Goal: Task Accomplishment & Management: Use online tool/utility

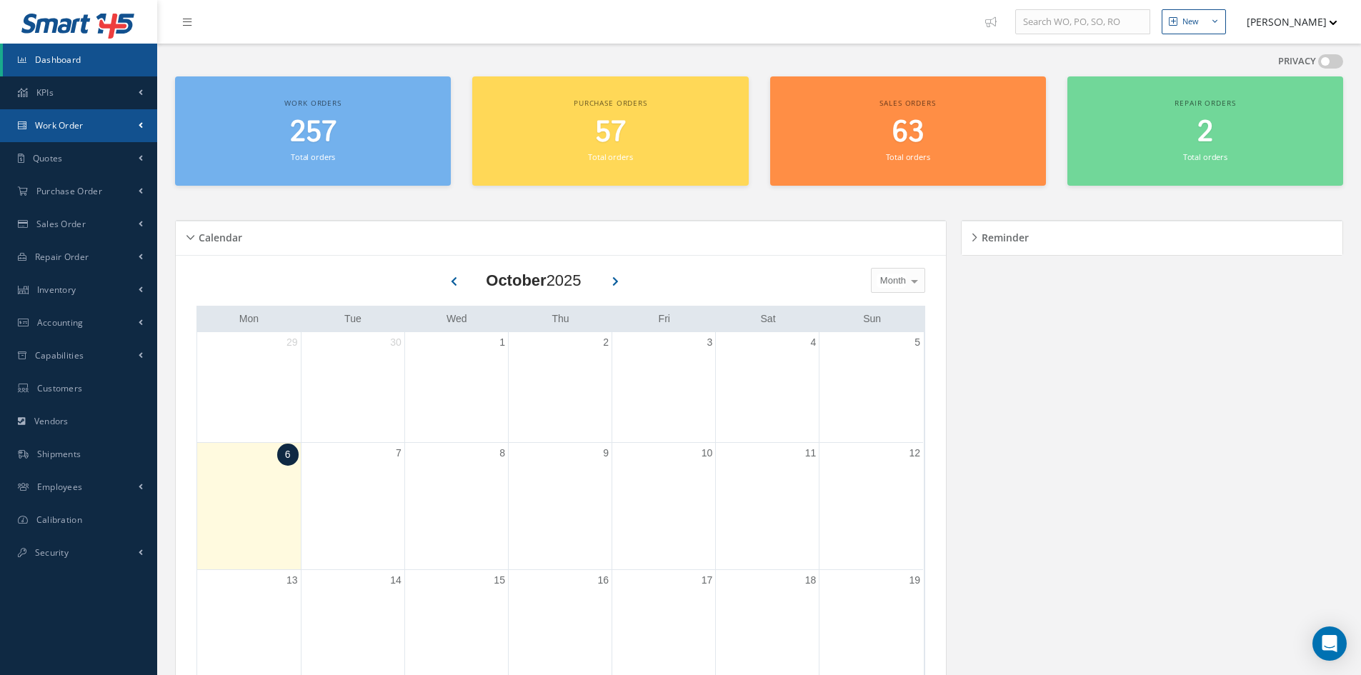
click at [61, 129] on span "Work Order" at bounding box center [59, 125] width 49 height 12
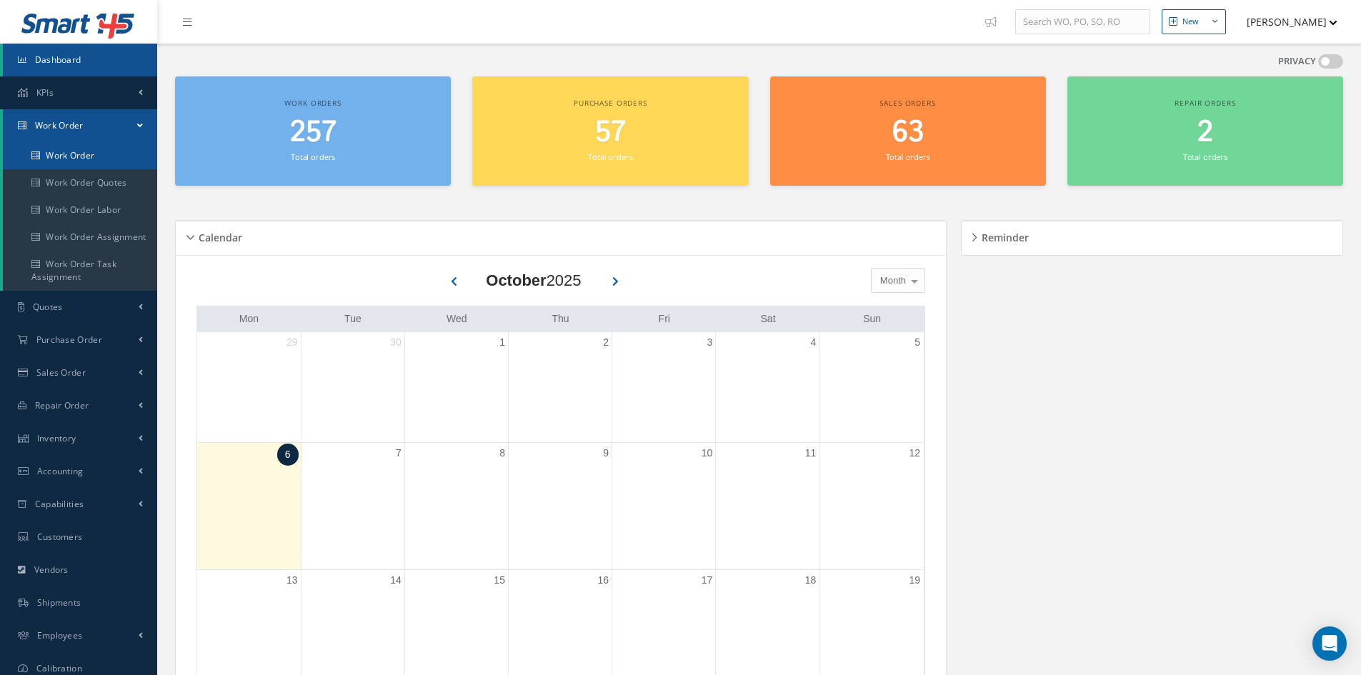
click at [63, 149] on link "Work Order" at bounding box center [80, 155] width 154 height 27
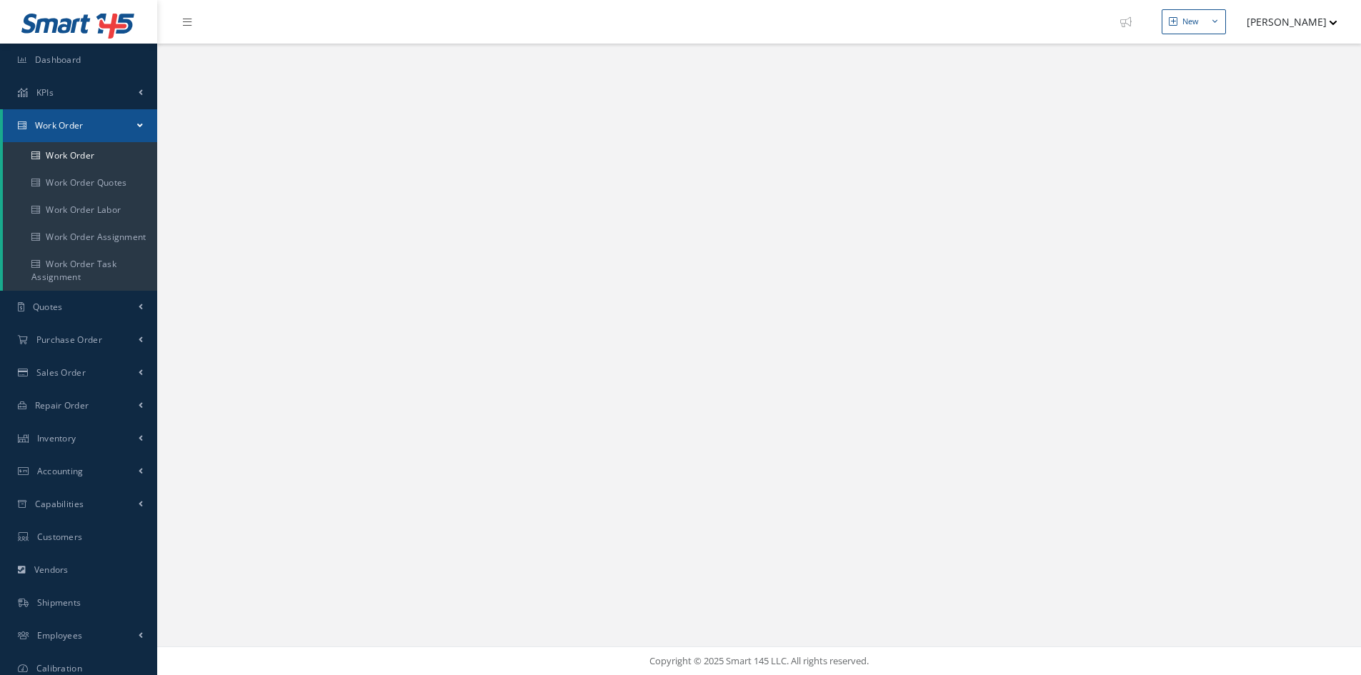
select select "25"
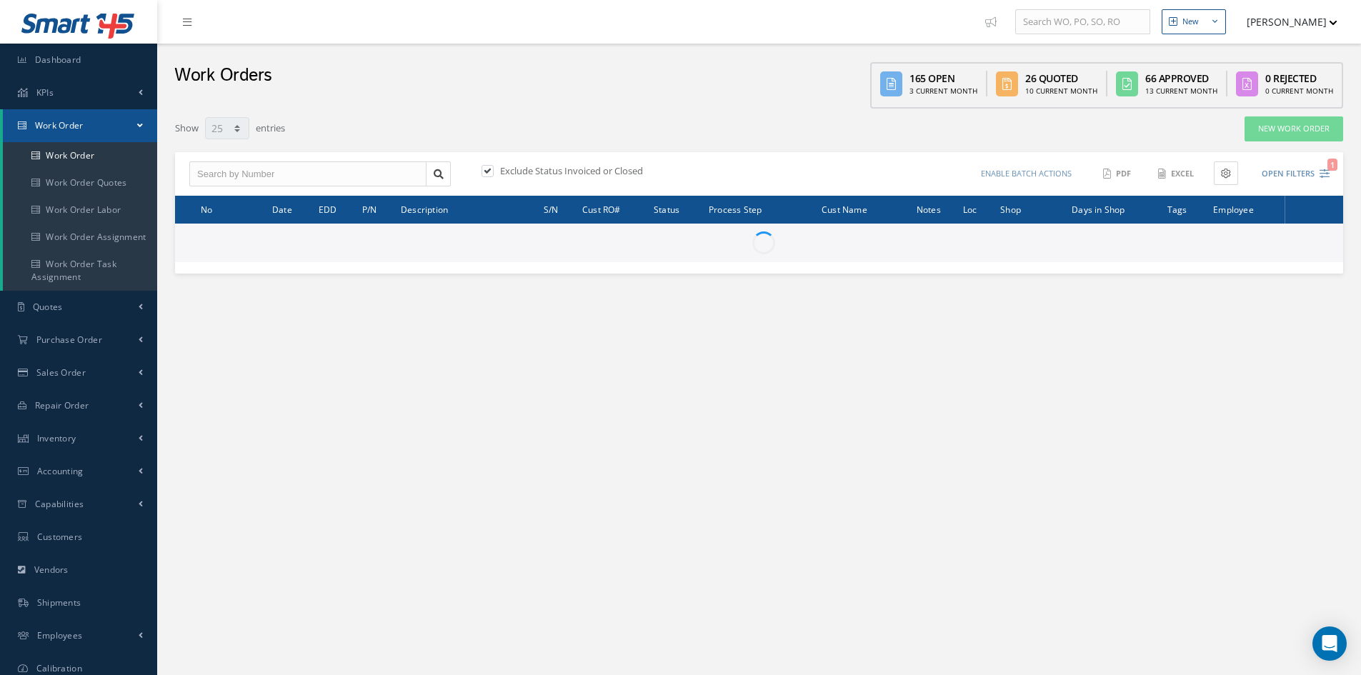
type input "All Work Request"
type input "All Work Performed"
type input "All Status"
type input "WO Part Status"
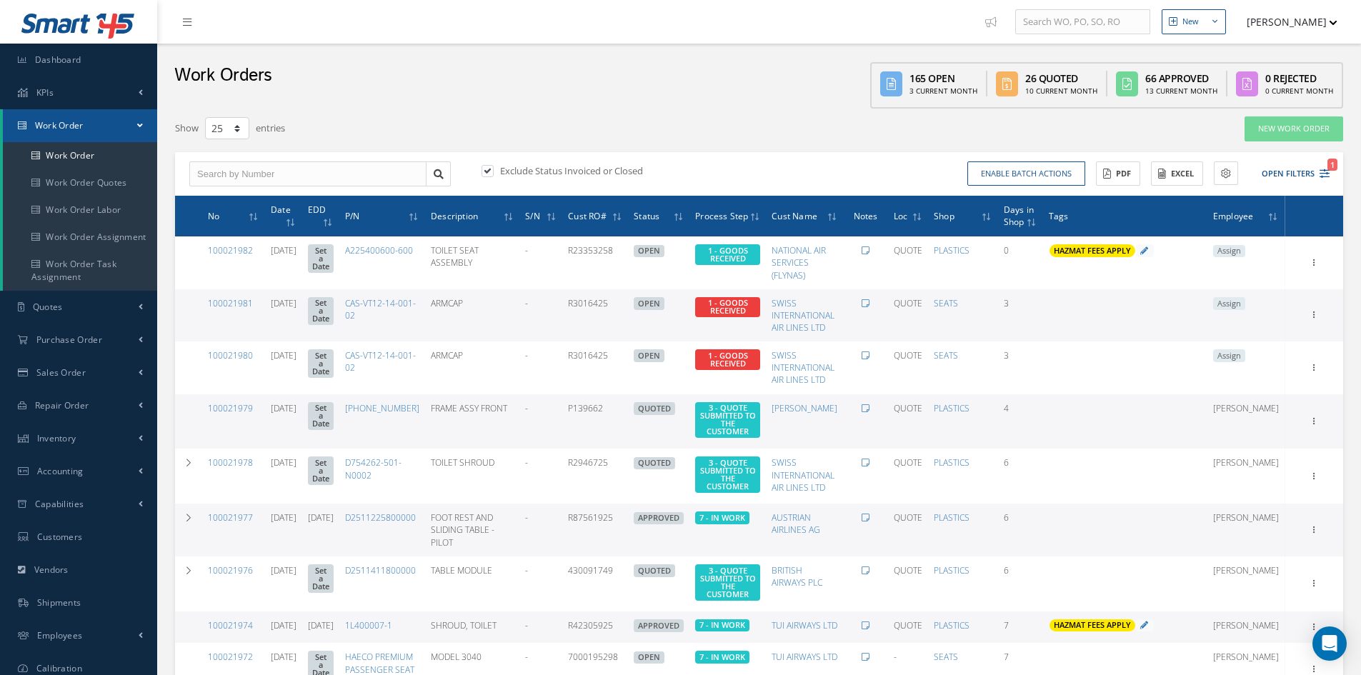
click at [493, 170] on label at bounding box center [495, 170] width 4 height 13
click at [487, 170] on input "checkbox" at bounding box center [485, 171] width 9 height 9
checkbox input "false"
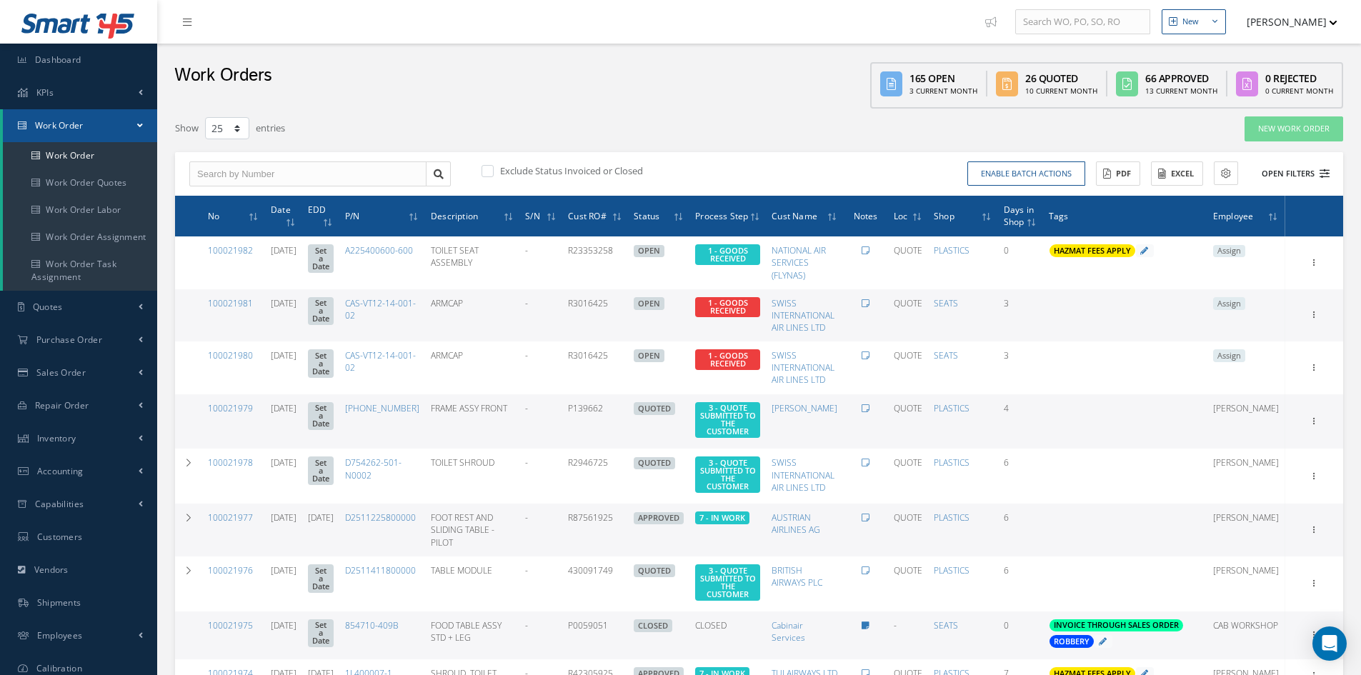
click at [1294, 178] on button "Open Filters" at bounding box center [1289, 174] width 81 height 24
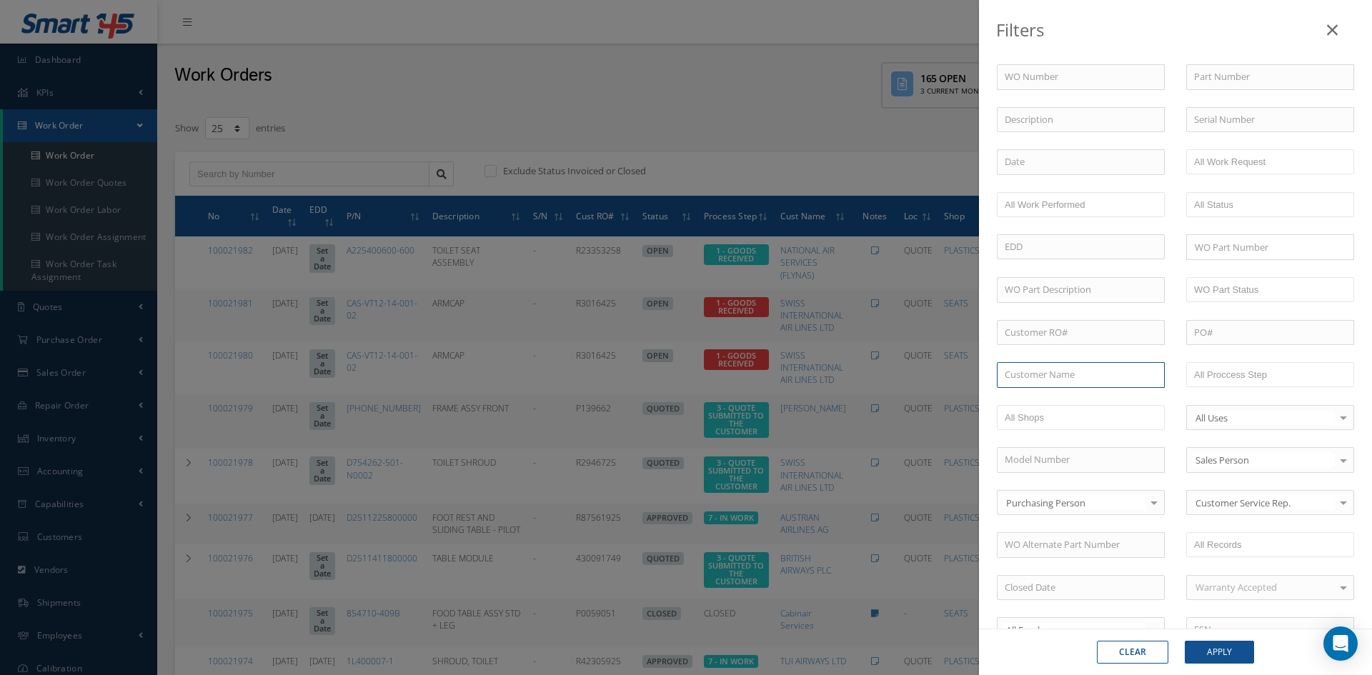
click at [1082, 376] on input "text" at bounding box center [1081, 375] width 168 height 26
type input "flyn"
click at [1336, 29] on icon at bounding box center [1332, 29] width 11 height 17
